Goal: Information Seeking & Learning: Find specific fact

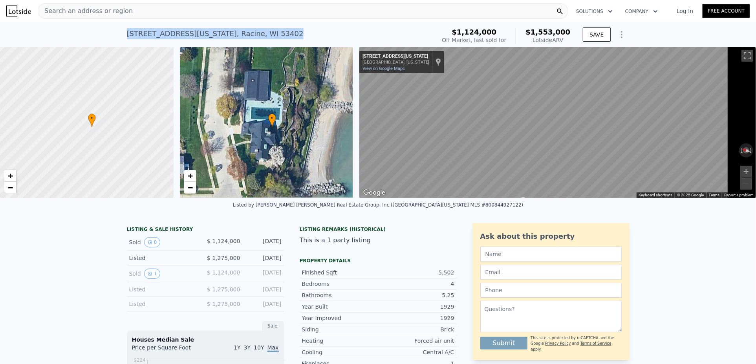
drag, startPoint x: 156, startPoint y: 31, endPoint x: 102, endPoint y: 36, distance: 54.4
click at [102, 36] on div "[STREET_ADDRESS][US_STATE] Sold [DATE] for $1.124m (~ARV $1.553m ) $1,124,000 O…" at bounding box center [378, 34] width 756 height 25
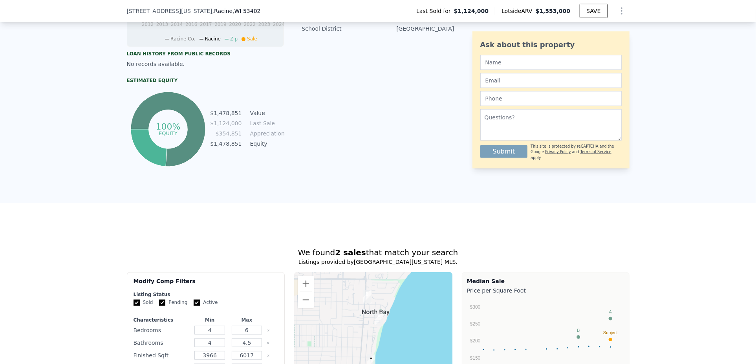
scroll to position [154, 0]
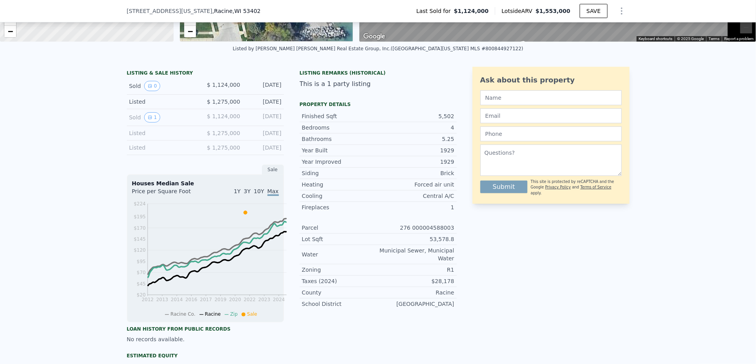
click at [189, 95] on div "Sold 0 $ 1,124,000 [DATE]" at bounding box center [205, 86] width 157 height 17
click at [247, 91] on div "[DATE]" at bounding box center [264, 86] width 35 height 10
click at [129, 106] on div "Listed" at bounding box center [164, 102] width 70 height 8
click at [129, 122] on div "Sold 1" at bounding box center [164, 117] width 70 height 10
click at [144, 122] on button "1" at bounding box center [152, 117] width 16 height 10
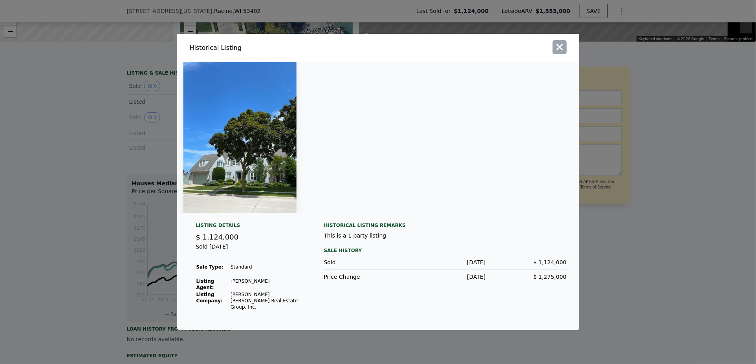
click at [563, 47] on icon "button" at bounding box center [559, 47] width 7 height 7
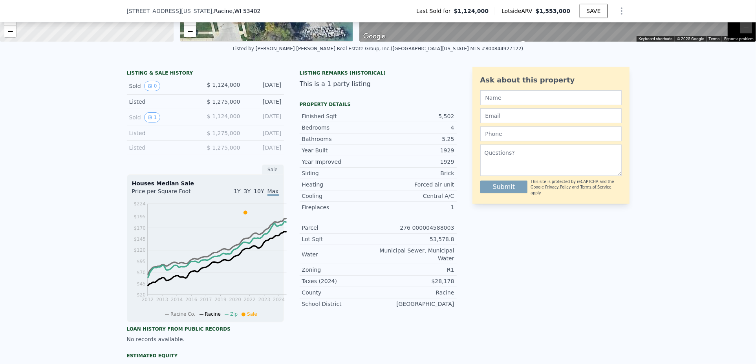
scroll to position [0, 0]
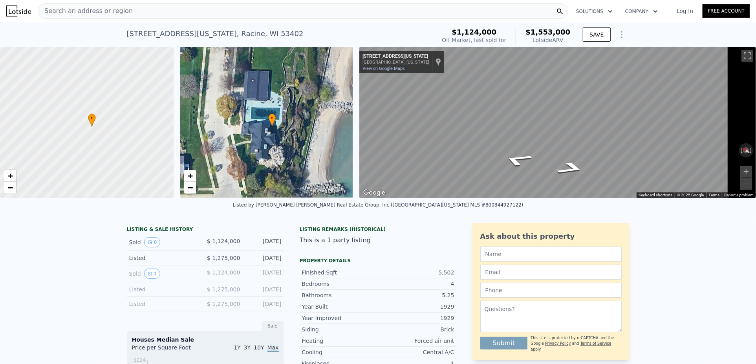
click at [442, 184] on div "Map" at bounding box center [557, 122] width 397 height 151
drag, startPoint x: 556, startPoint y: 160, endPoint x: 300, endPoint y: 130, distance: 258.5
click at [284, 131] on div "• + − • + − ← Move left → Move right ↑ Move up ↓ Move down + Zoom in - Zoom out…" at bounding box center [378, 122] width 756 height 151
click at [598, 154] on div "Map" at bounding box center [557, 122] width 397 height 151
